Goal: Task Accomplishment & Management: Manage account settings

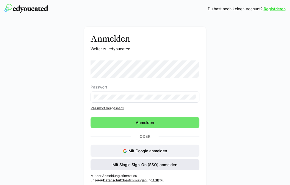
click at [136, 165] on span "Mit Single Sign-On (SSO) anmelden" at bounding box center [145, 165] width 66 height 6
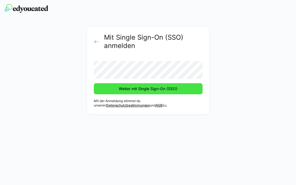
click at [119, 88] on span "Weiter mit Single Sign-On (SSO)" at bounding box center [148, 89] width 60 height 6
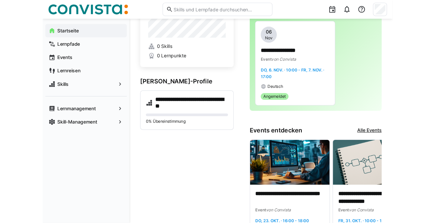
scroll to position [34, 0]
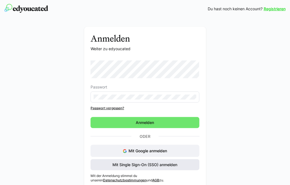
click at [181, 166] on span "Mit Single Sign-On (SSO) anmelden" at bounding box center [145, 164] width 109 height 11
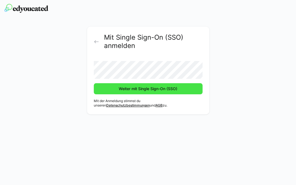
click at [179, 91] on span "Weiter mit Single Sign-On (SSO)" at bounding box center [148, 88] width 109 height 11
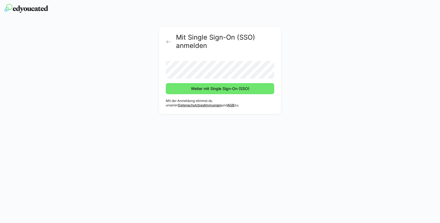
click at [169, 41] on eds-icon at bounding box center [169, 42] width 6 height 6
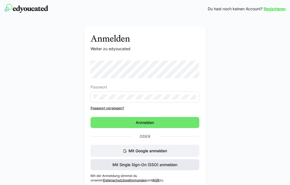
click at [171, 165] on span "Mit Single Sign-On (SSO) anmelden" at bounding box center [145, 165] width 66 height 6
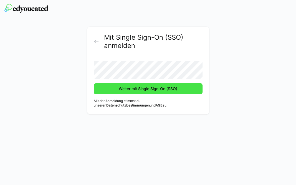
click at [153, 89] on span "Weiter mit Single Sign-On (SSO)" at bounding box center [148, 89] width 60 height 6
